Goal: Check status

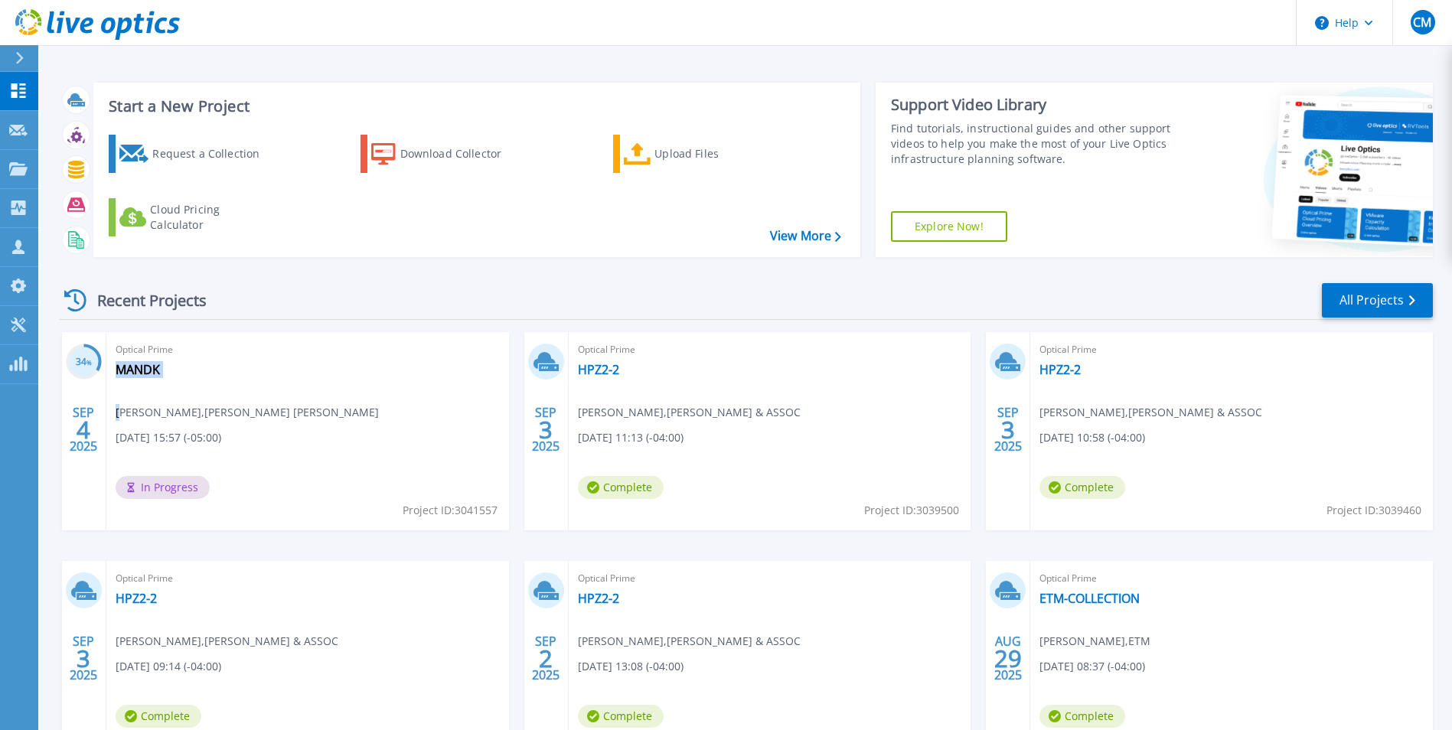
drag, startPoint x: 117, startPoint y: 415, endPoint x: 294, endPoint y: 415, distance: 176.8
click at [294, 415] on div "Optical Prime MANDK James Blomquist , Messerli Kramer 09/04/2025, 15:57 (-05:00…" at bounding box center [307, 431] width 403 height 198
click at [139, 367] on link "MANDK" at bounding box center [138, 369] width 44 height 15
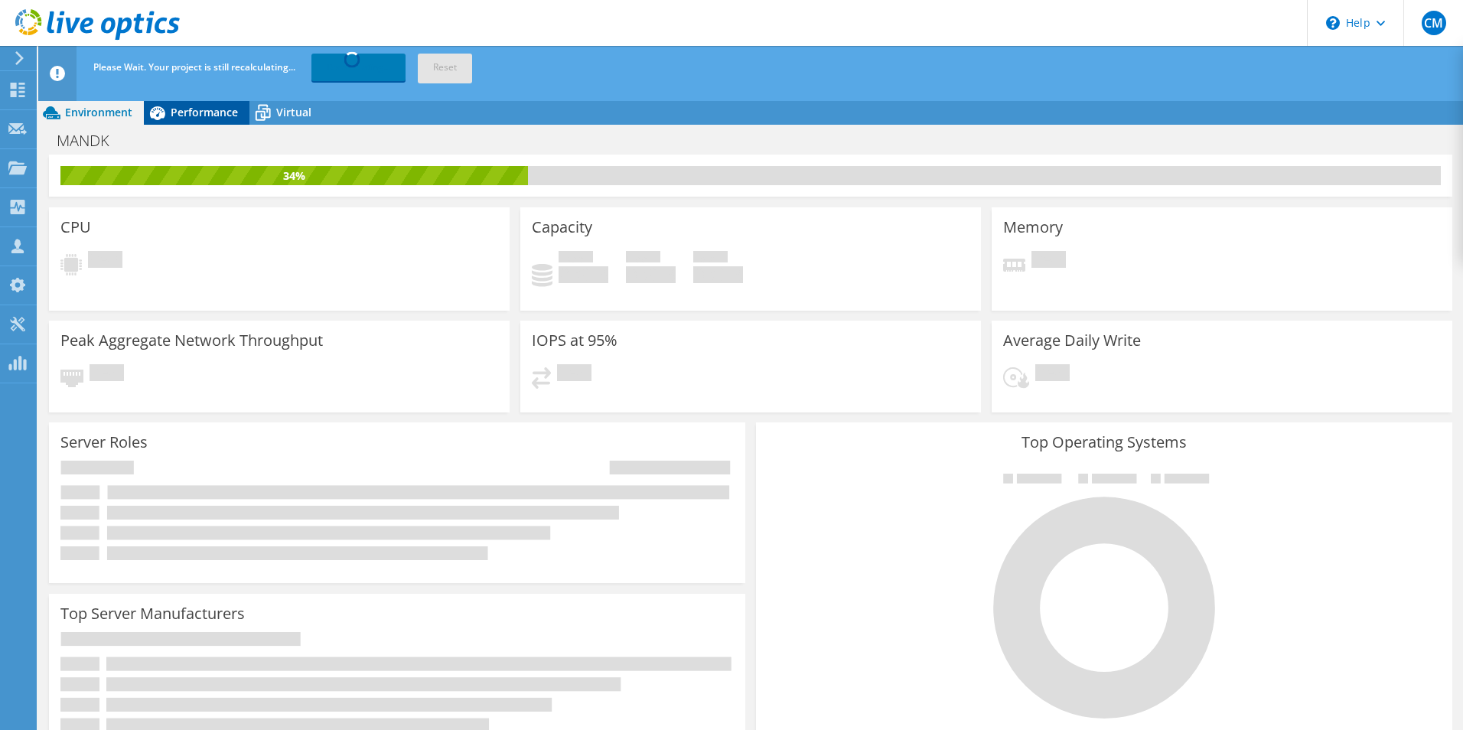
click at [190, 109] on span "Performance" at bounding box center [204, 112] width 67 height 15
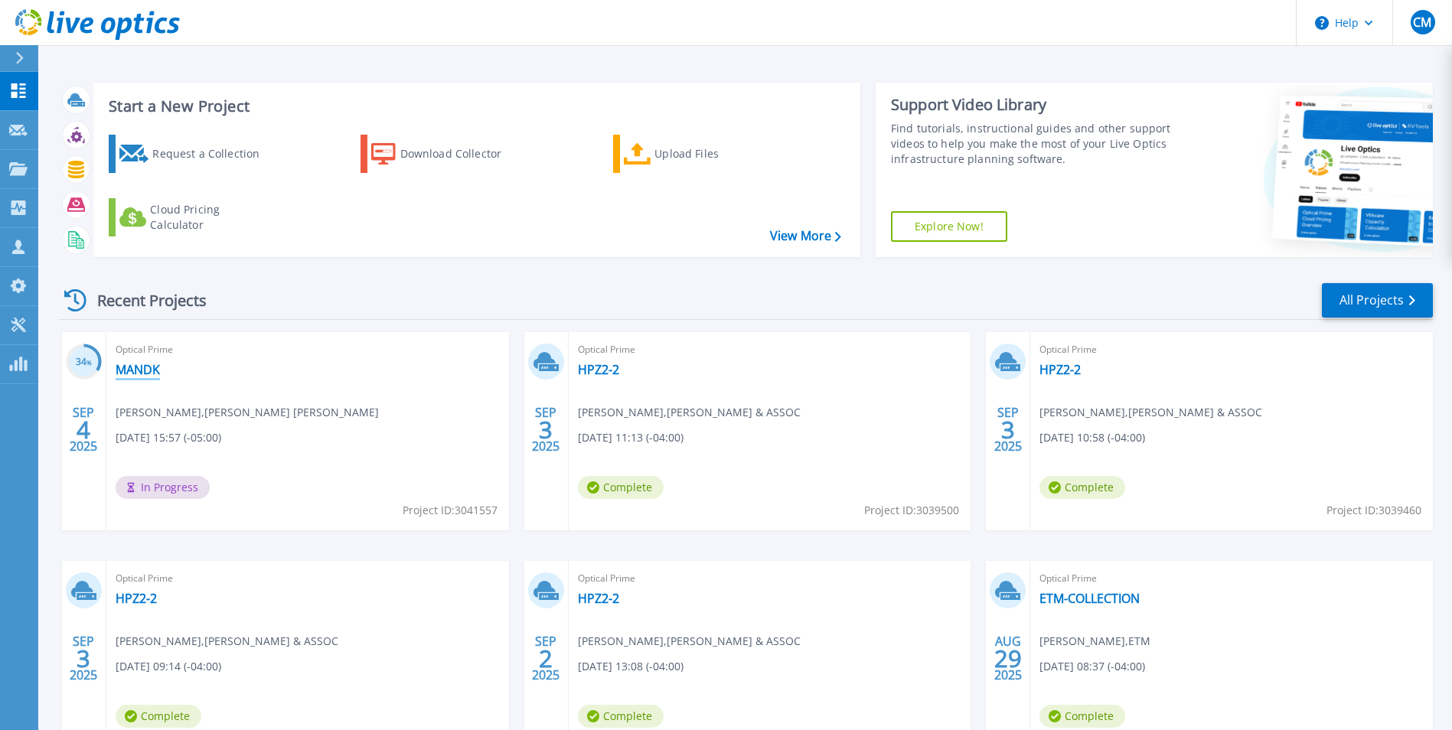
click at [145, 371] on link "MANDK" at bounding box center [138, 369] width 44 height 15
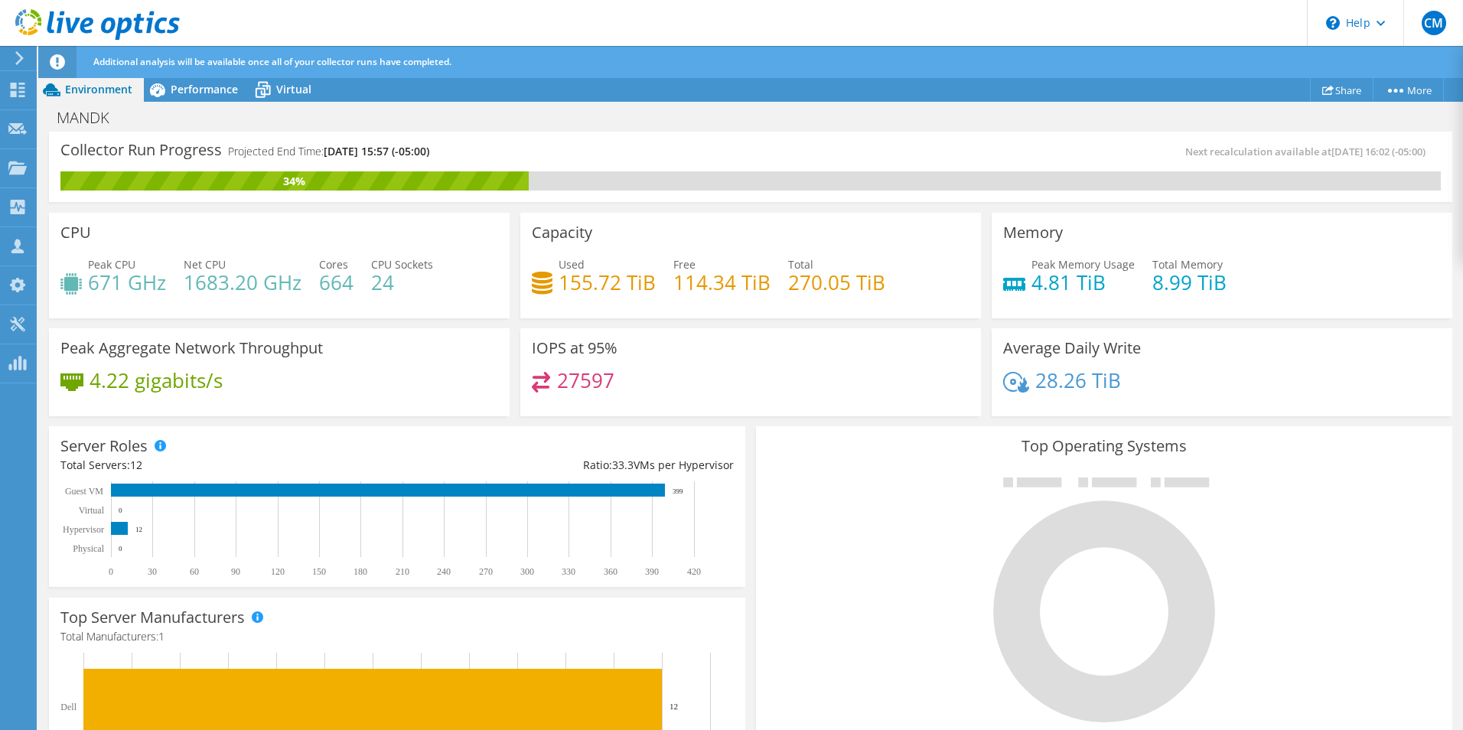
scroll to position [77, 0]
click at [222, 95] on span "Performance" at bounding box center [204, 89] width 67 height 15
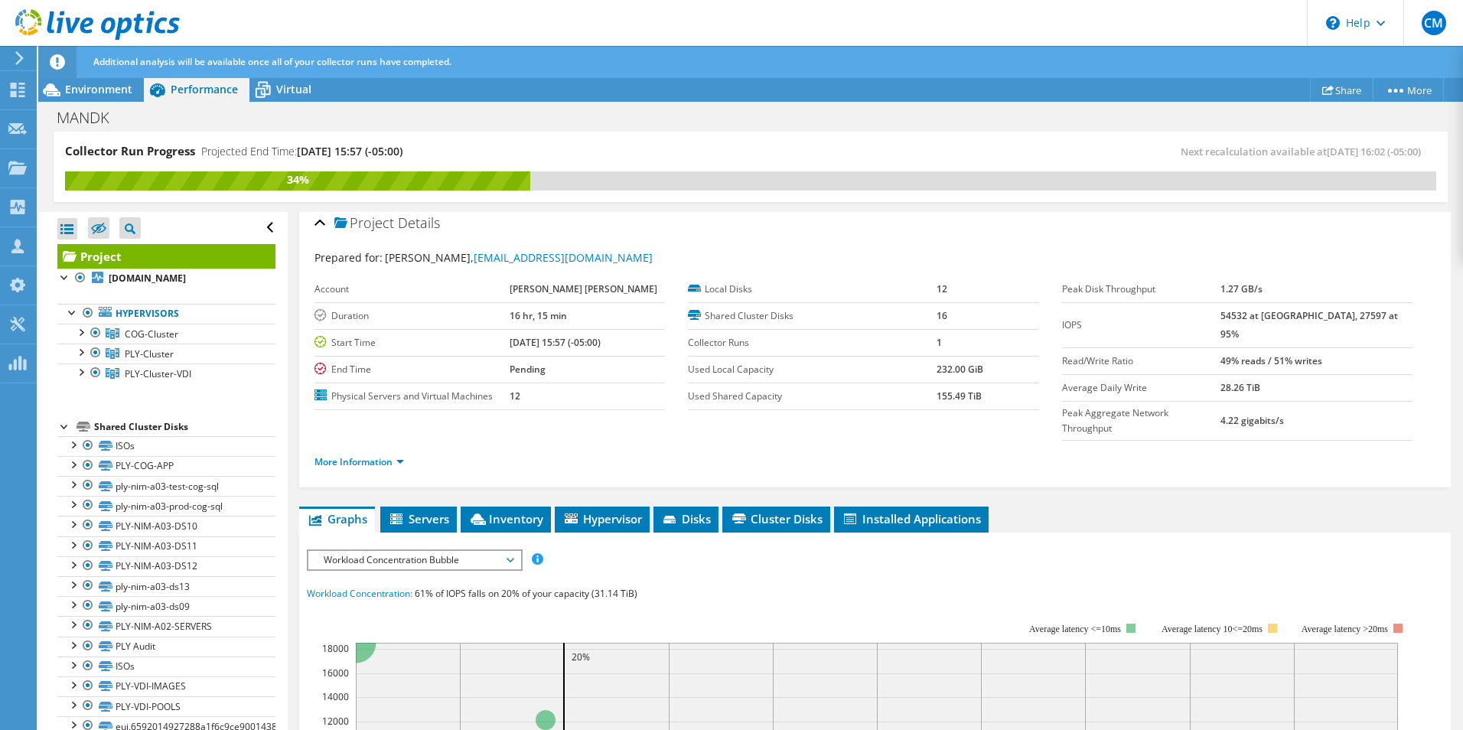
scroll to position [0, 0]
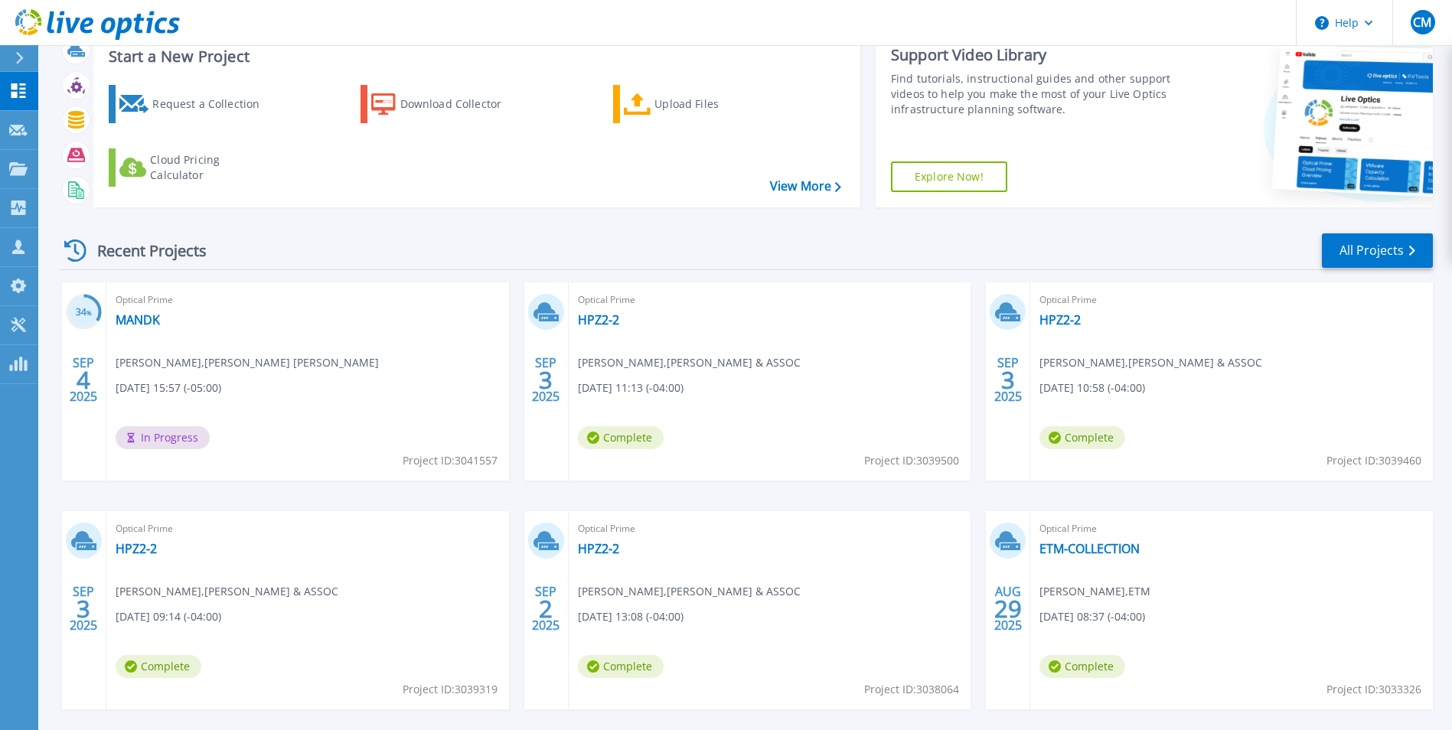
scroll to position [77, 0]
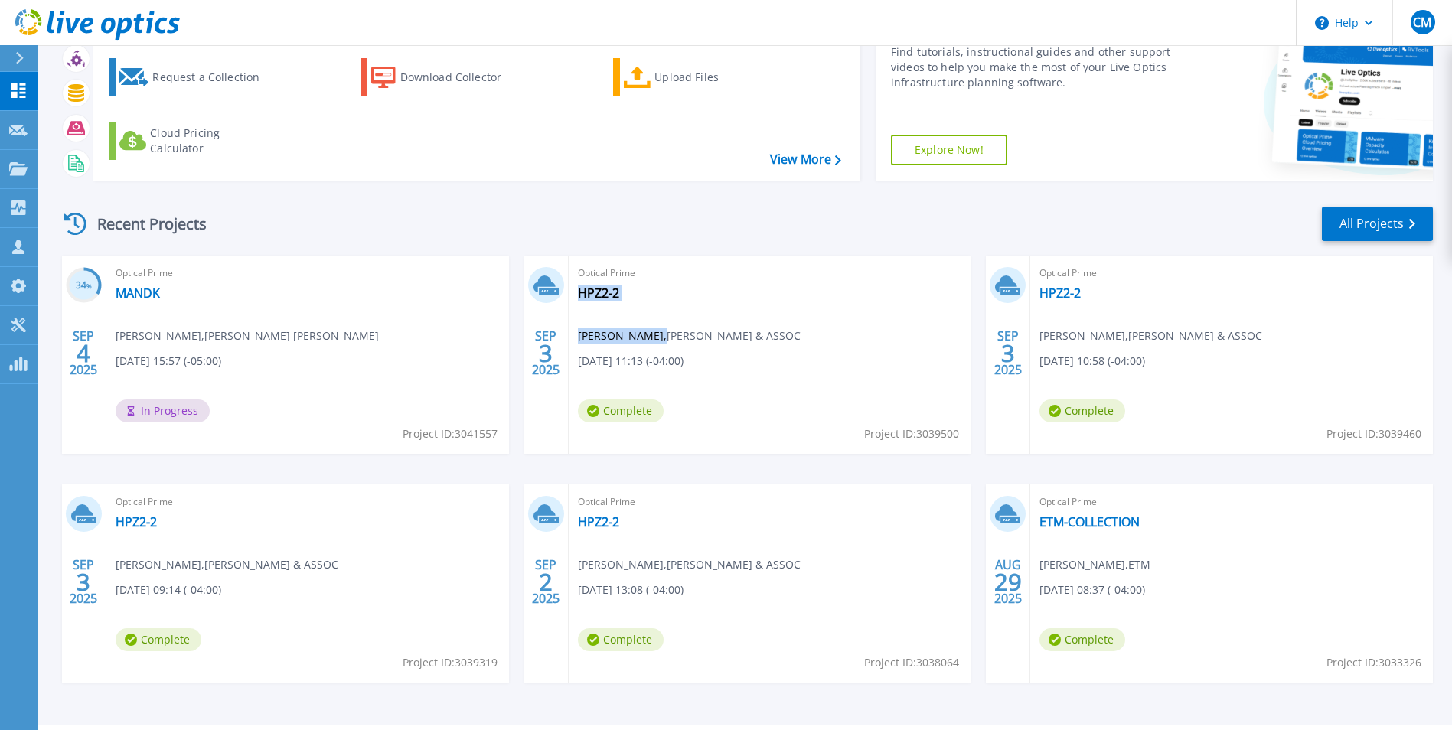
drag, startPoint x: 636, startPoint y: 341, endPoint x: 760, endPoint y: 343, distance: 124.0
click at [760, 343] on div "Optical Prime HPZ2-2 [PERSON_NAME] , [PERSON_NAME] & ASSOC [DATE] 11:13 (-04:00…" at bounding box center [770, 355] width 403 height 198
drag, startPoint x: 760, startPoint y: 343, endPoint x: 720, endPoint y: 353, distance: 41.0
click at [720, 353] on div "Optical Prime HPZ2-2 [PERSON_NAME] , [PERSON_NAME] & ASSOC [DATE] 11:13 (-04:00…" at bounding box center [770, 355] width 403 height 198
